Goal: Information Seeking & Learning: Understand process/instructions

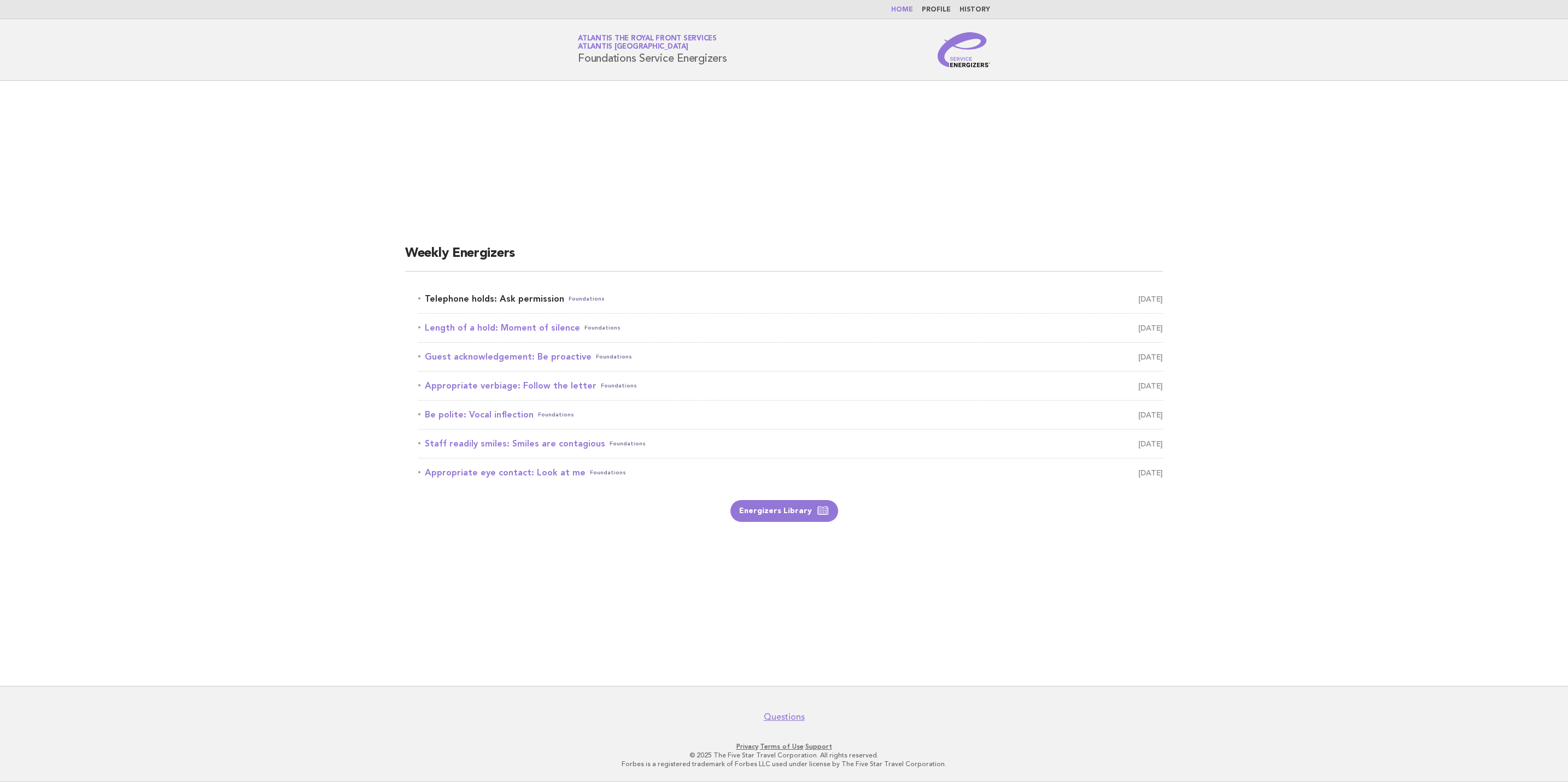
click at [491, 300] on link "Telephone holds: Ask permission Foundations [DATE]" at bounding box center [790, 299] width 744 height 15
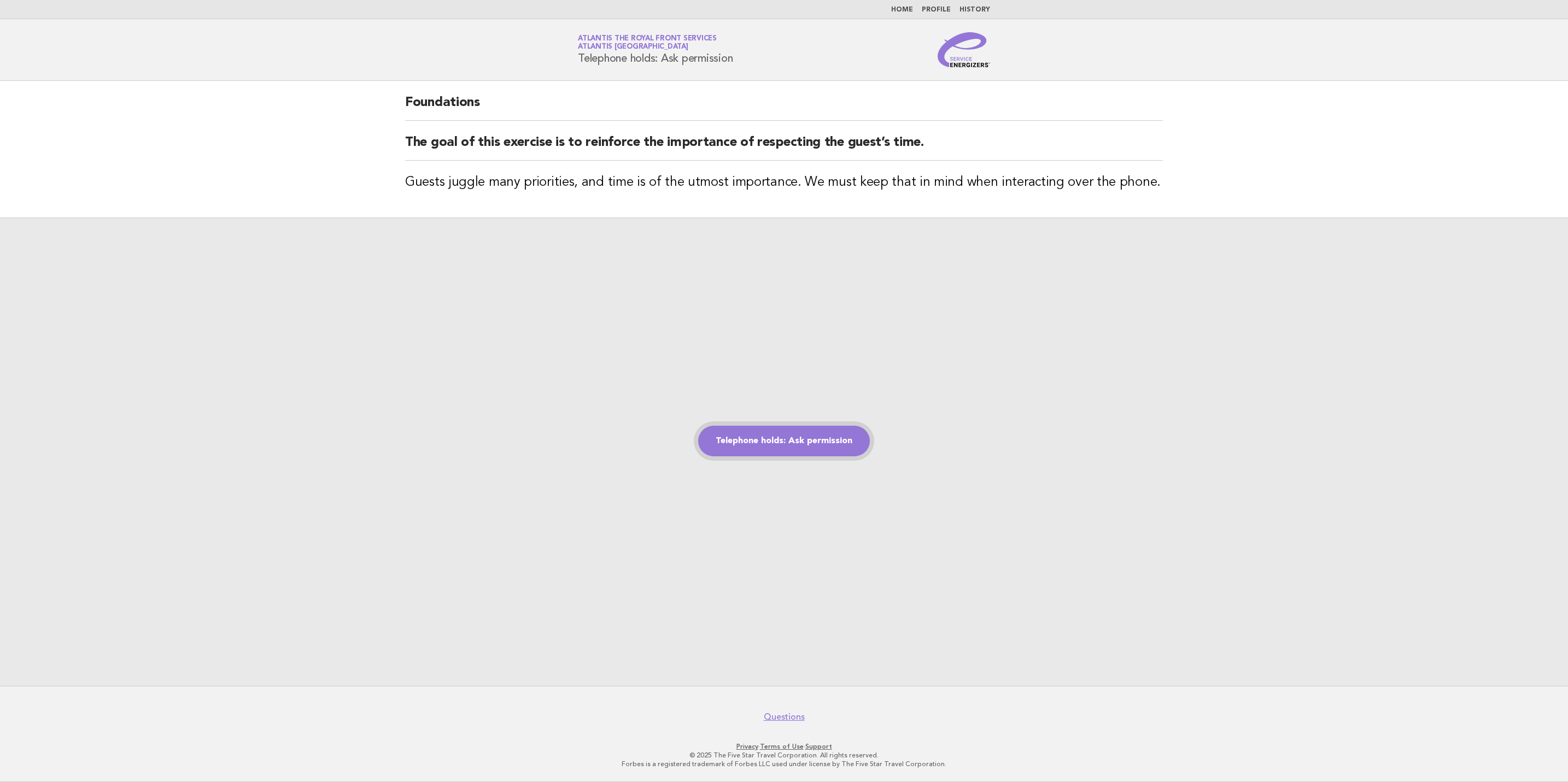
click at [803, 442] on link "Telephone holds: Ask permission" at bounding box center [784, 441] width 172 height 30
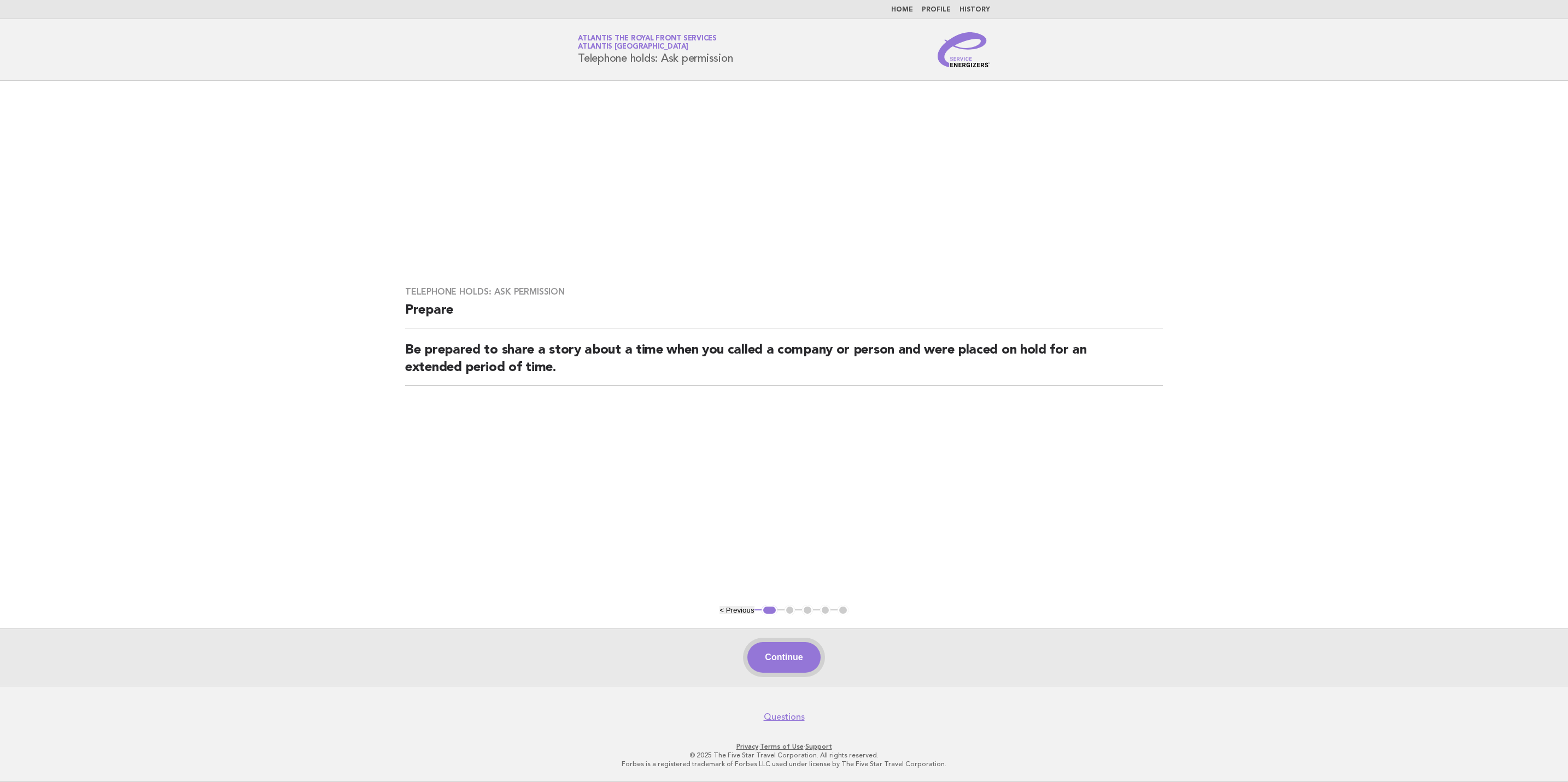
click at [772, 644] on button "Continue" at bounding box center [783, 657] width 72 height 30
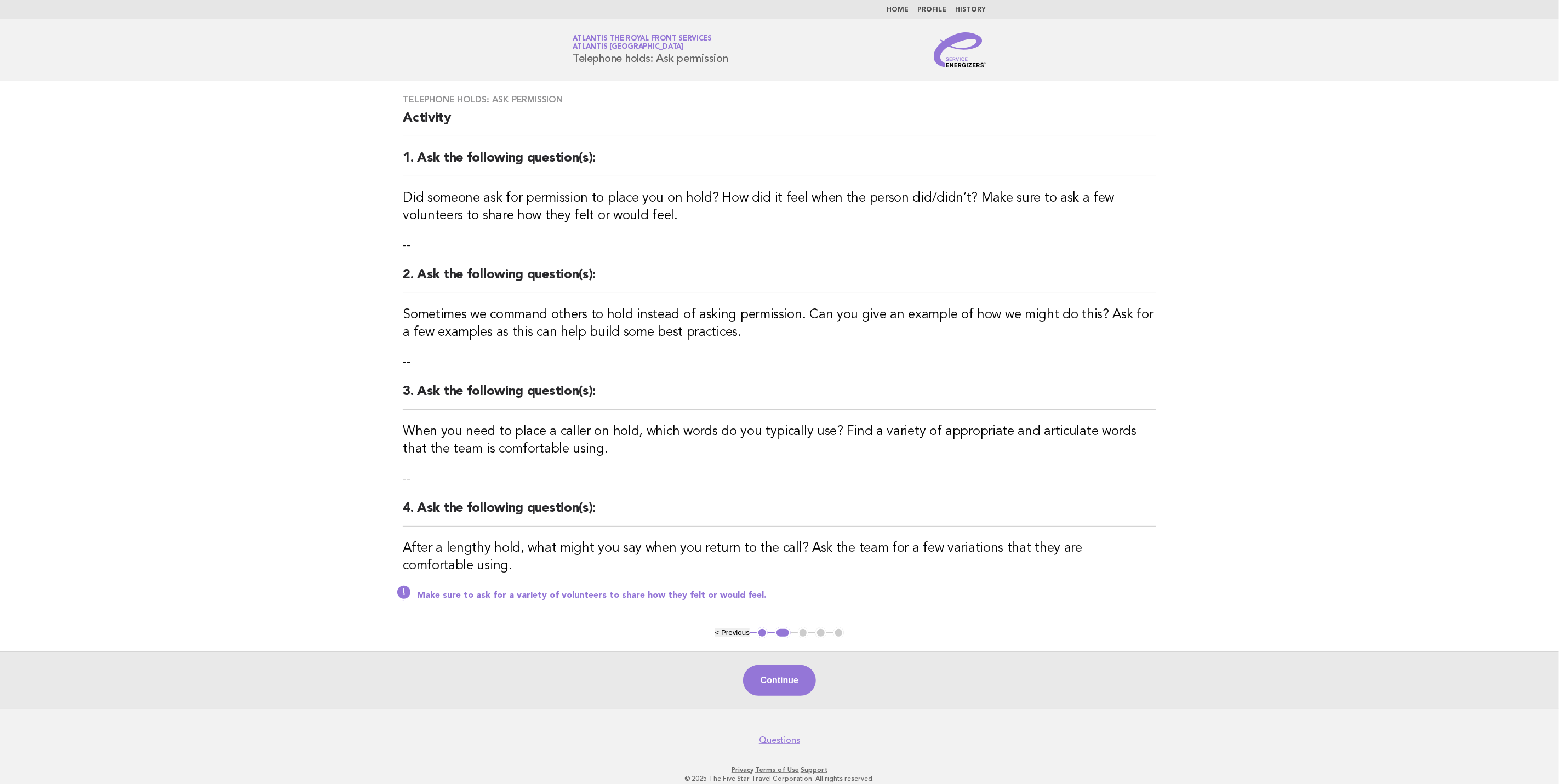
click at [783, 697] on div "Continue" at bounding box center [779, 680] width 1559 height 57
click at [793, 689] on button "Continue" at bounding box center [779, 680] width 73 height 31
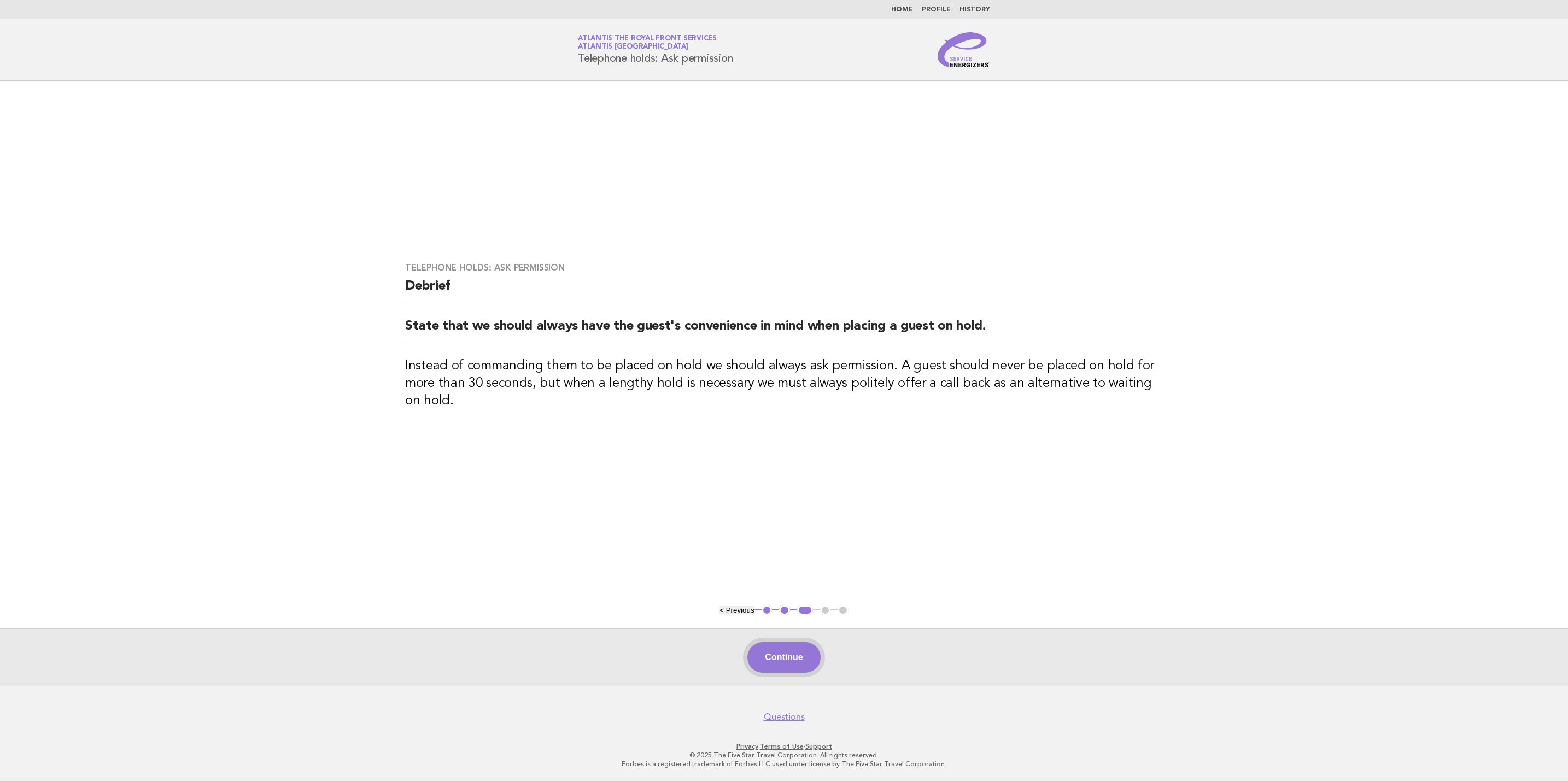
click at [771, 656] on button "Continue" at bounding box center [783, 657] width 72 height 30
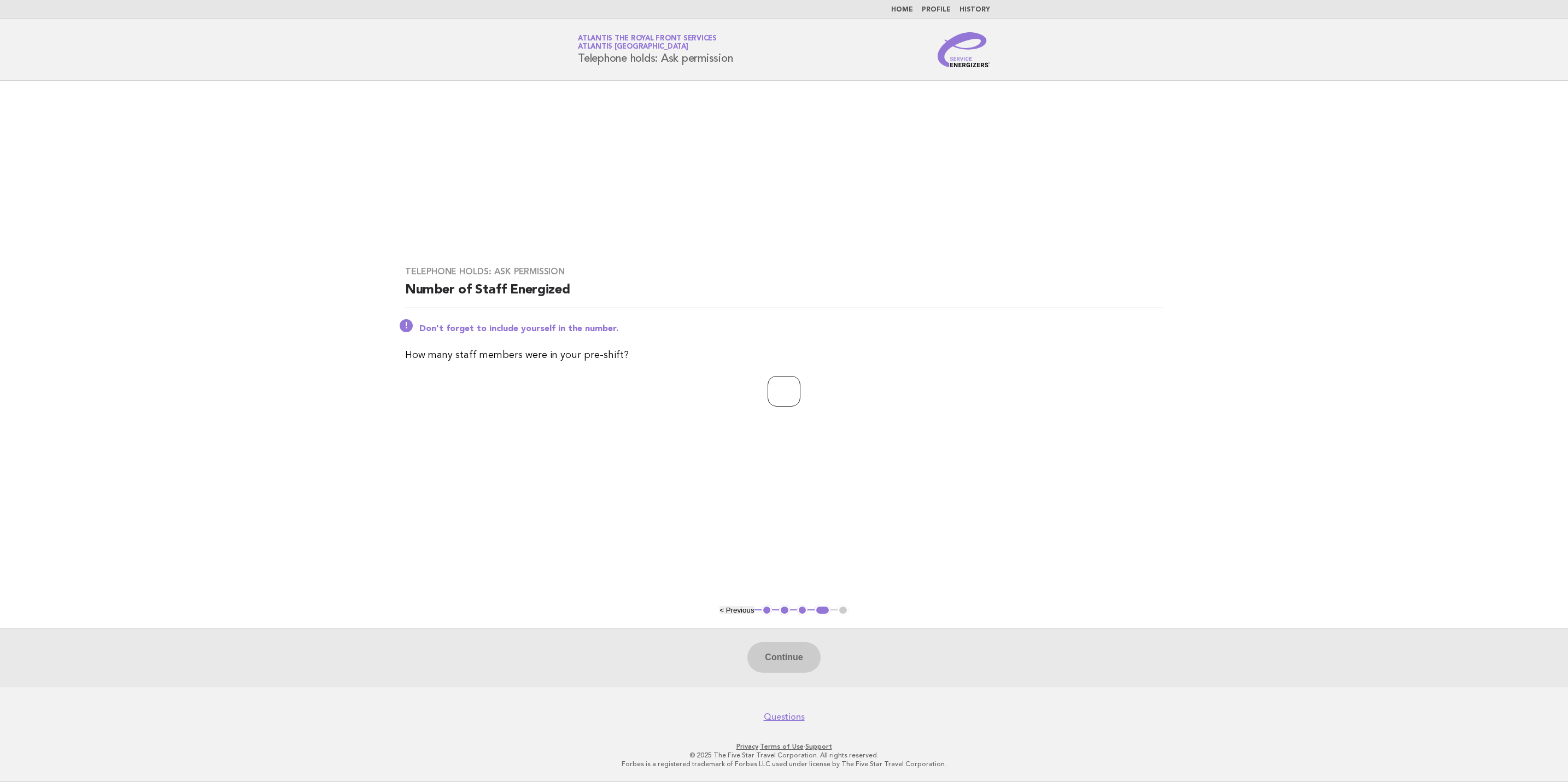
click at [769, 390] on input "number" at bounding box center [784, 391] width 33 height 30
type input "*"
click at [802, 666] on button "Continue" at bounding box center [783, 657] width 72 height 30
